Goal: Information Seeking & Learning: Learn about a topic

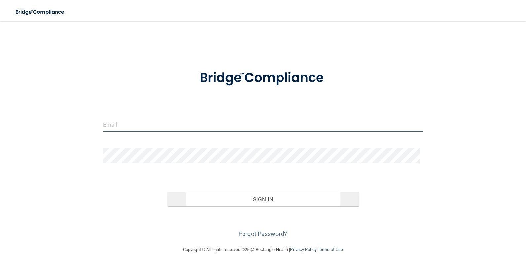
type input "[EMAIL_ADDRESS][DOMAIN_NAME]"
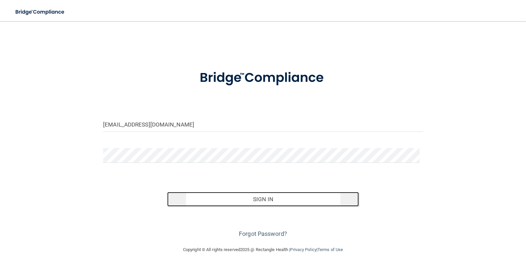
click at [254, 199] on button "Sign In" at bounding box center [263, 199] width 192 height 15
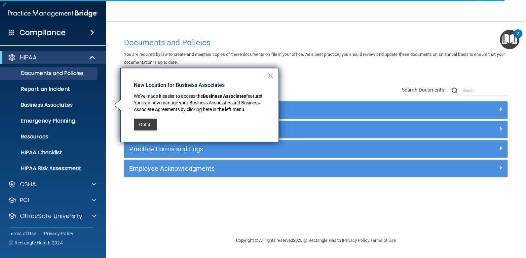
click at [270, 74] on button "×" at bounding box center [270, 75] width 6 height 11
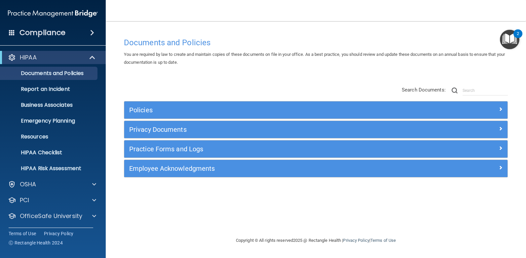
click at [511, 37] on img "Open Resource Center, 2 new notifications" at bounding box center [508, 39] width 19 height 19
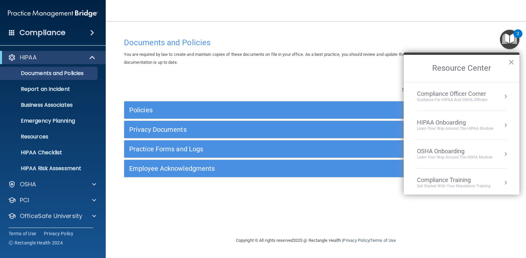
click at [456, 184] on div "Get Started with your mandatory training" at bounding box center [454, 186] width 74 height 6
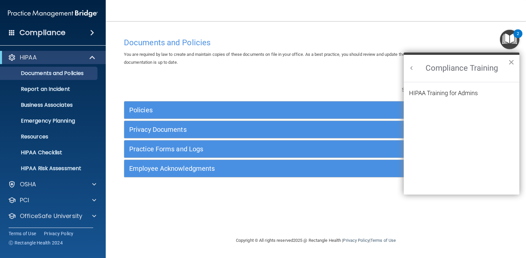
click at [510, 61] on button "×" at bounding box center [511, 62] width 6 height 11
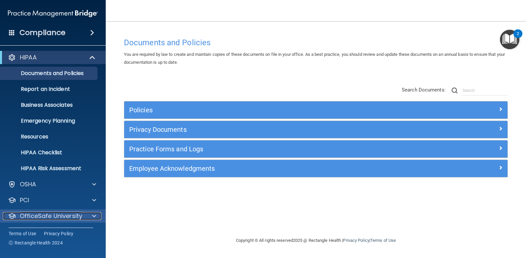
click at [95, 214] on span at bounding box center [94, 216] width 4 height 8
click at [93, 216] on span at bounding box center [94, 216] width 4 height 8
click at [92, 31] on span at bounding box center [92, 33] width 4 height 8
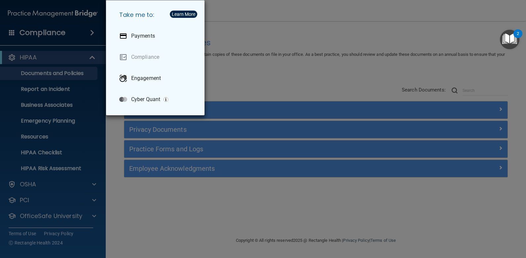
click at [90, 33] on div "Take me to: Payments Compliance Engagement Cyber Quant" at bounding box center [263, 129] width 526 height 258
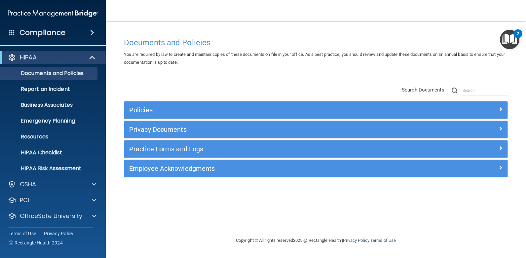
click at [512, 41] on img "Open Resource Center, 2 new notifications" at bounding box center [508, 39] width 19 height 19
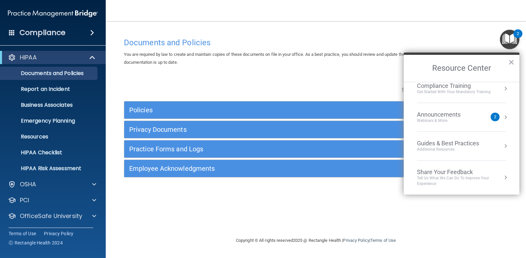
scroll to position [94, 0]
click at [431, 116] on div "Announcements" at bounding box center [445, 114] width 57 height 7
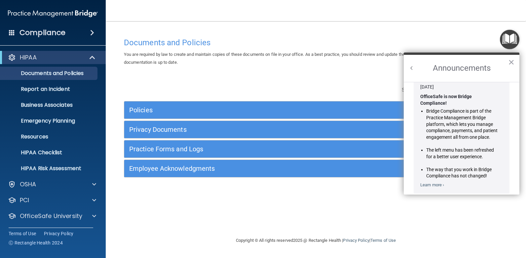
scroll to position [0, 0]
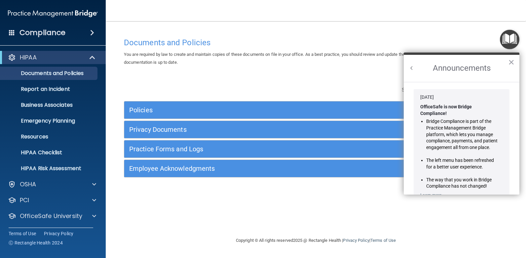
click at [411, 66] on button "Back to Resource Center Home" at bounding box center [411, 68] width 7 height 7
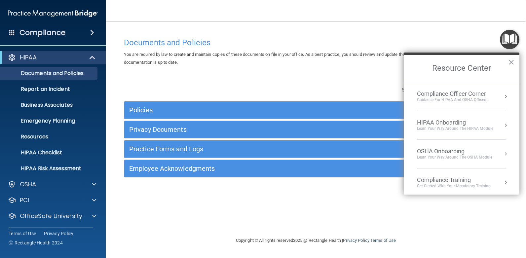
scroll to position [73, 0]
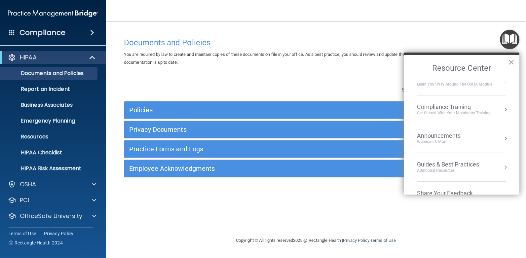
click at [434, 109] on div "Compliance Training" at bounding box center [454, 106] width 74 height 7
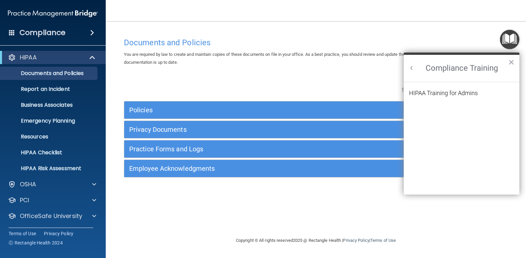
scroll to position [0, 0]
click at [425, 93] on div "HIPAA Training for Admins" at bounding box center [443, 93] width 69 height 6
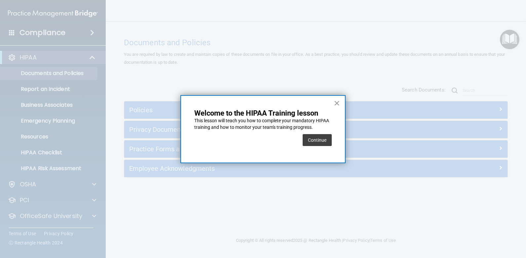
click at [338, 104] on button "×" at bounding box center [336, 103] width 6 height 11
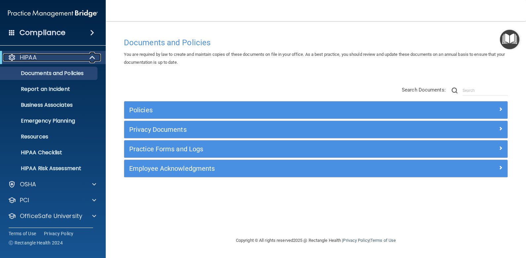
click at [90, 58] on span at bounding box center [93, 57] width 6 height 8
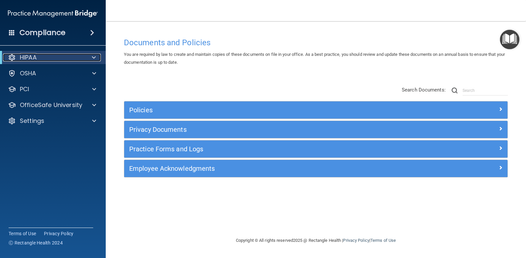
click at [94, 57] on span at bounding box center [94, 57] width 4 height 8
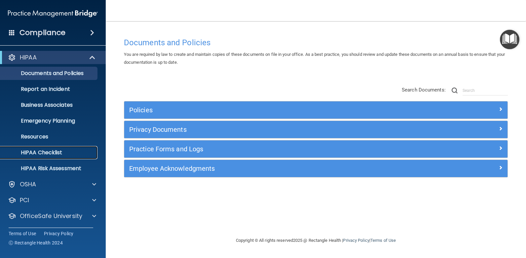
click at [49, 153] on p "HIPAA Checklist" at bounding box center [49, 152] width 90 height 7
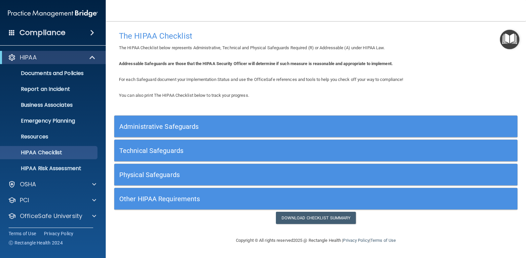
click at [162, 199] on h5 "Other HIPAA Requirements" at bounding box center [265, 198] width 292 height 7
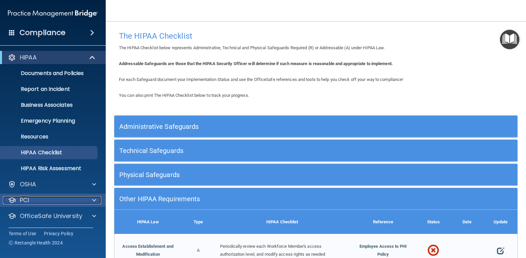
click at [26, 198] on p "PCI" at bounding box center [24, 200] width 9 height 8
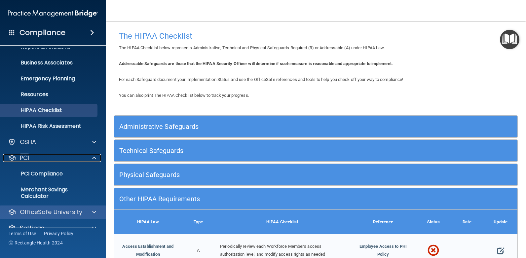
scroll to position [54, 0]
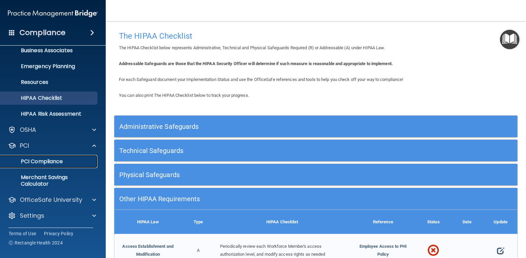
click at [35, 164] on p "PCI Compliance" at bounding box center [49, 161] width 90 height 7
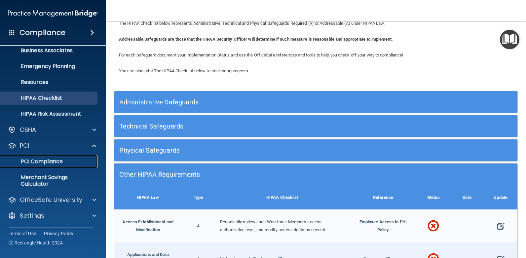
scroll to position [0, 0]
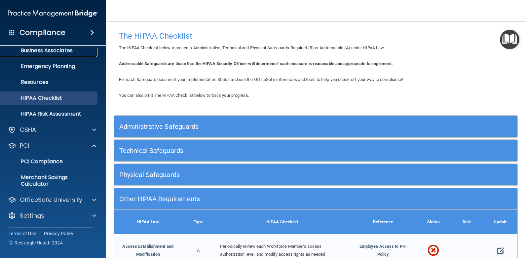
click at [45, 50] on p "Business Associates" at bounding box center [49, 50] width 90 height 7
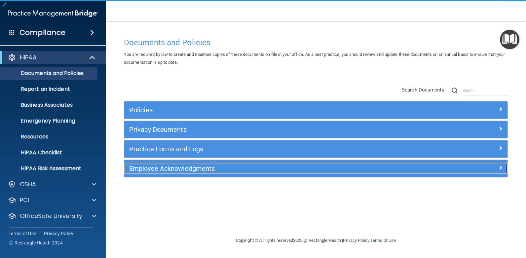
click at [176, 168] on h5 "Employee Acknowledgments" at bounding box center [267, 168] width 277 height 7
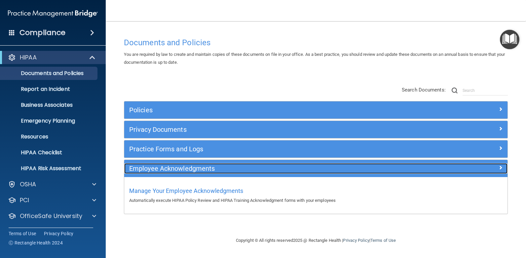
click at [176, 168] on h5 "Employee Acknowledgments" at bounding box center [267, 168] width 277 height 7
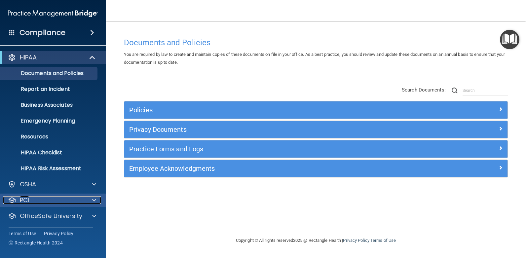
click at [94, 199] on span at bounding box center [94, 200] width 4 height 8
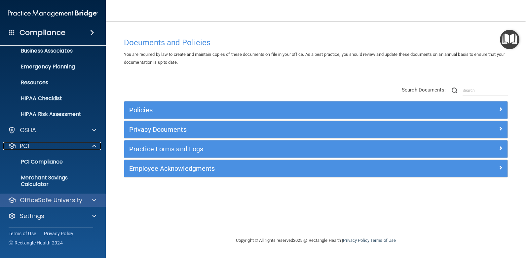
scroll to position [54, 0]
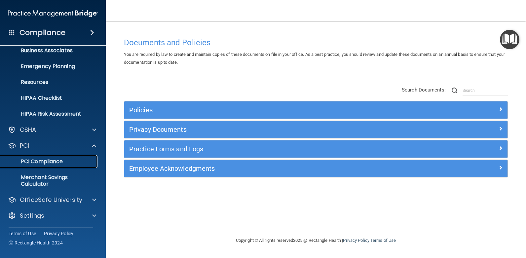
click at [39, 160] on p "PCI Compliance" at bounding box center [49, 161] width 90 height 7
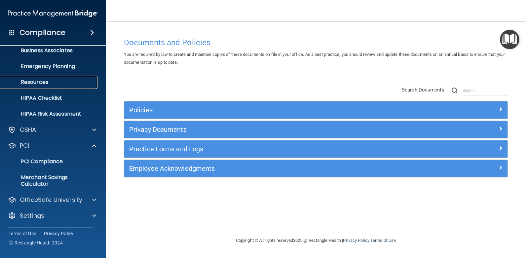
click at [80, 81] on p "Resources" at bounding box center [49, 82] width 90 height 7
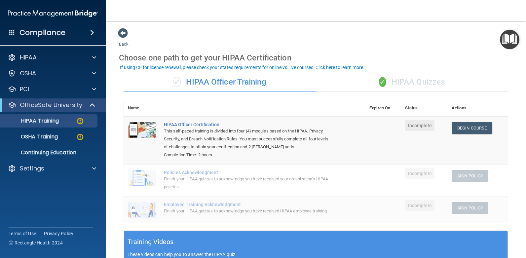
click at [409, 83] on div "✓ HIPAA Quizzes" at bounding box center [412, 82] width 192 height 20
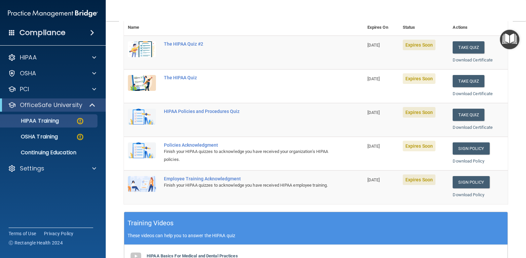
scroll to position [66, 0]
